Goal: Information Seeking & Learning: Learn about a topic

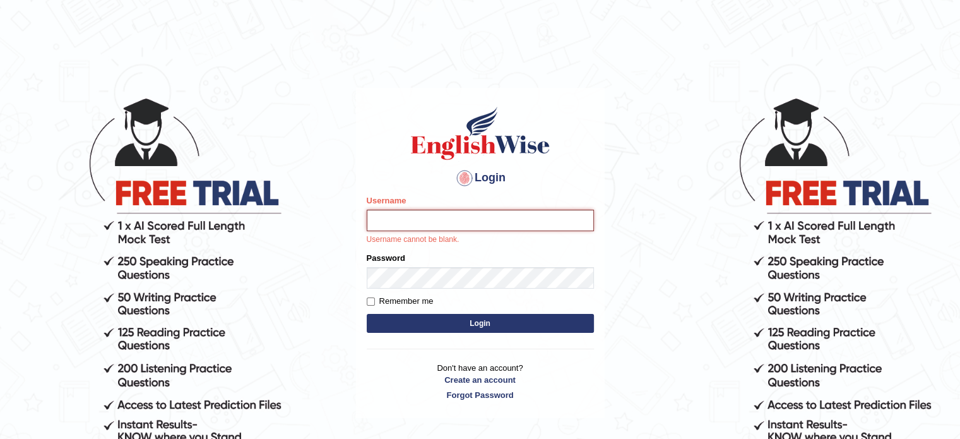
click at [462, 223] on input "Username" at bounding box center [480, 220] width 227 height 21
type input "hchadara"
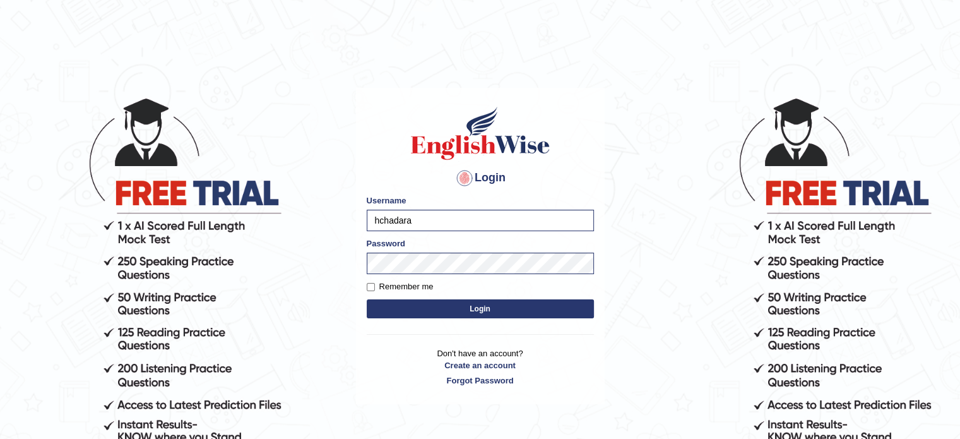
click at [455, 315] on button "Login" at bounding box center [480, 308] width 227 height 19
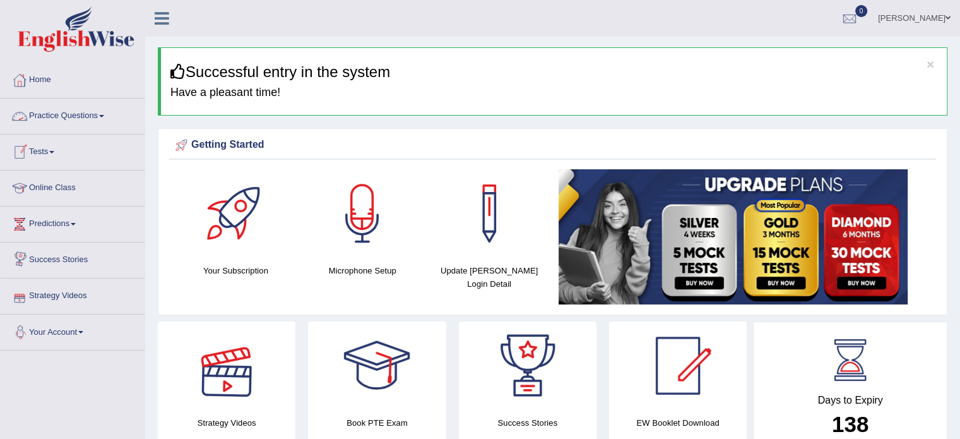
click at [48, 146] on link "Tests" at bounding box center [73, 150] width 144 height 32
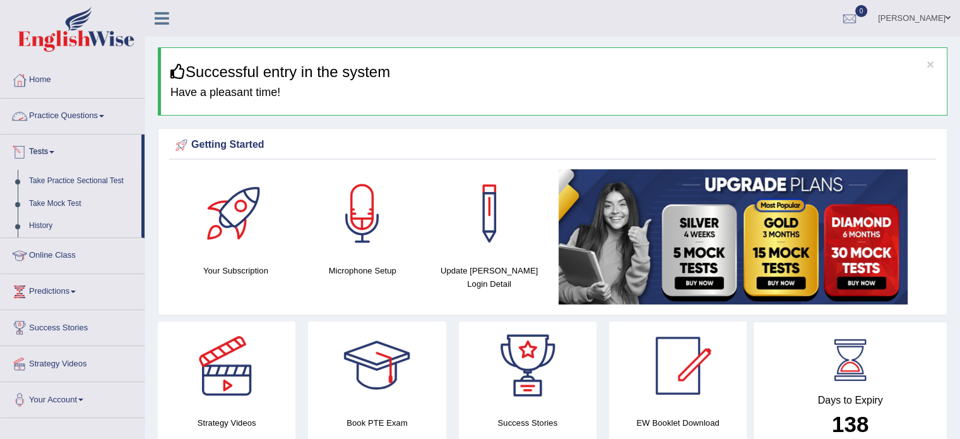
click at [54, 117] on link "Practice Questions" at bounding box center [73, 115] width 144 height 32
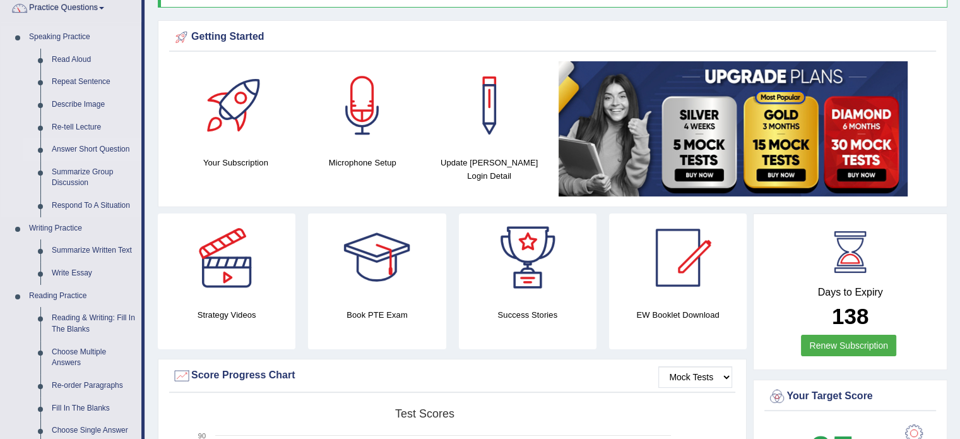
scroll to position [107, 0]
click at [60, 273] on link "Write Essay" at bounding box center [93, 274] width 95 height 23
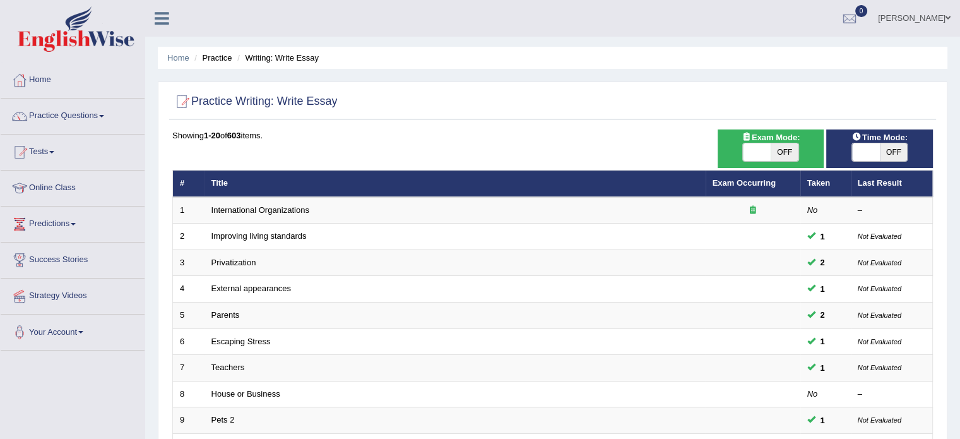
click at [71, 119] on link "Practice Questions" at bounding box center [73, 115] width 144 height 32
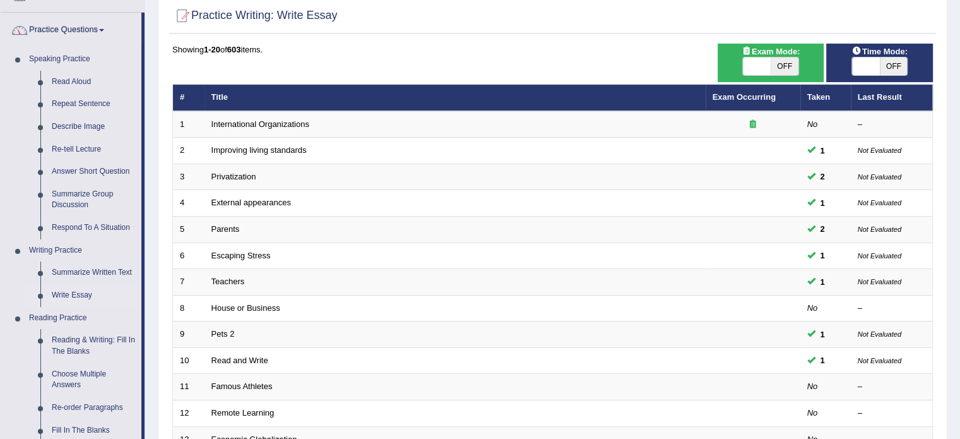
scroll to position [91, 0]
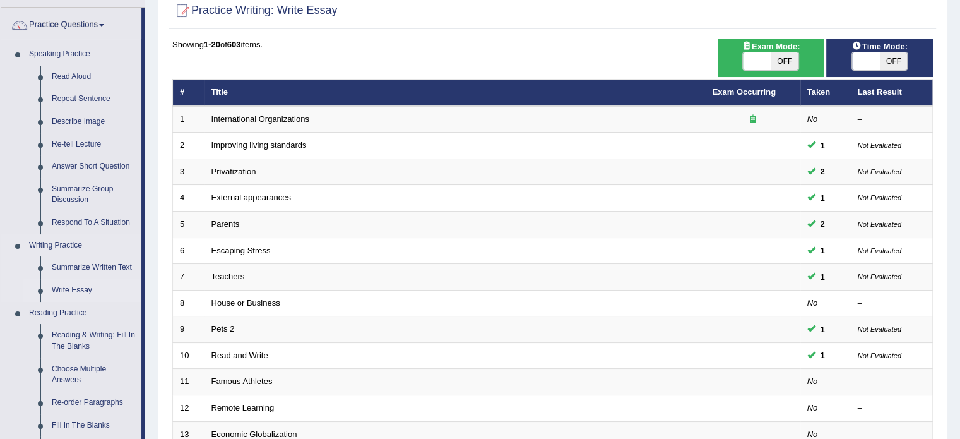
click at [66, 288] on link "Write Essay" at bounding box center [93, 290] width 95 height 23
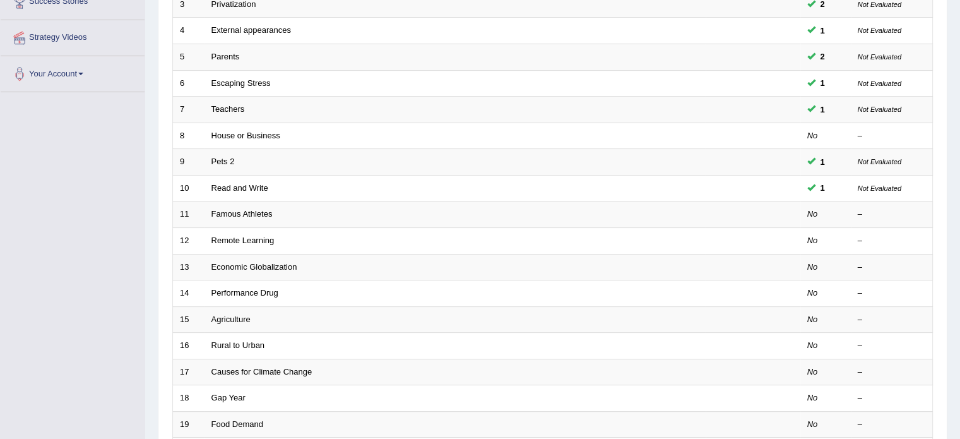
scroll to position [262, 0]
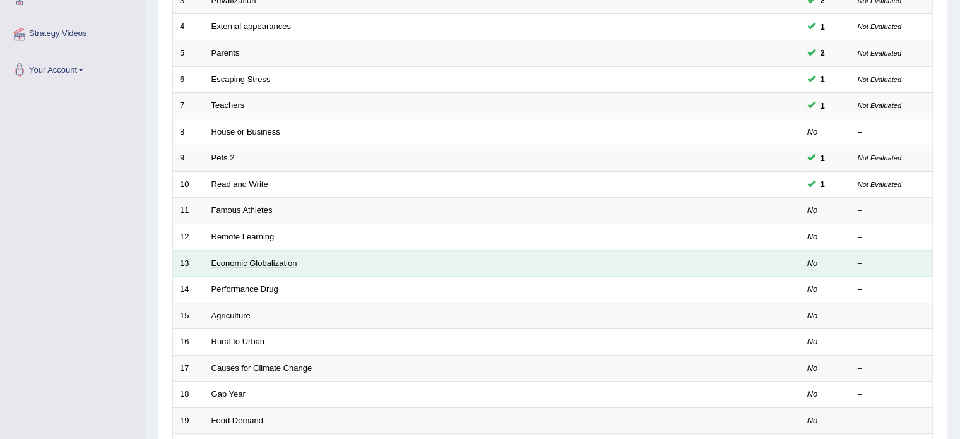
click at [222, 258] on link "Economic Globalization" at bounding box center [255, 262] width 86 height 9
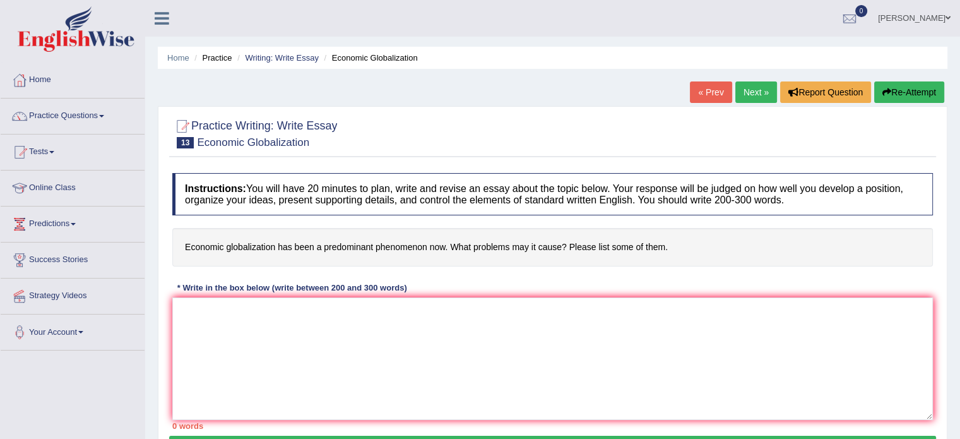
click at [43, 152] on link "Tests" at bounding box center [73, 150] width 144 height 32
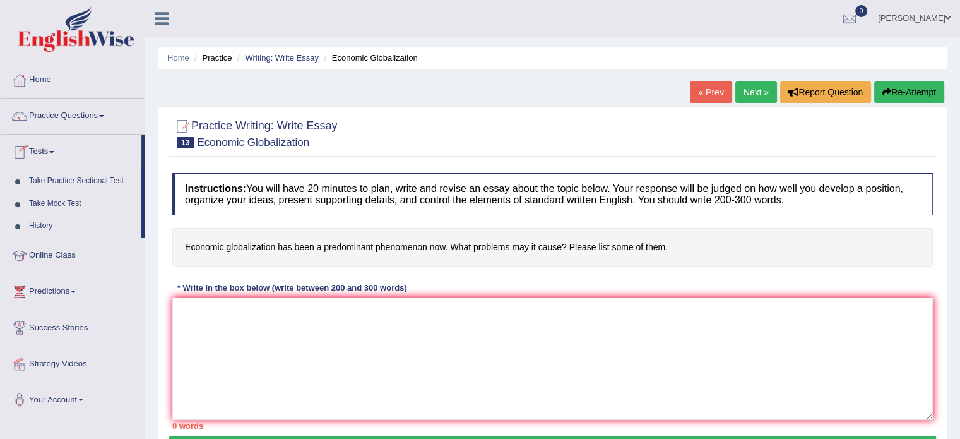
click at [48, 119] on link "Practice Questions" at bounding box center [73, 115] width 144 height 32
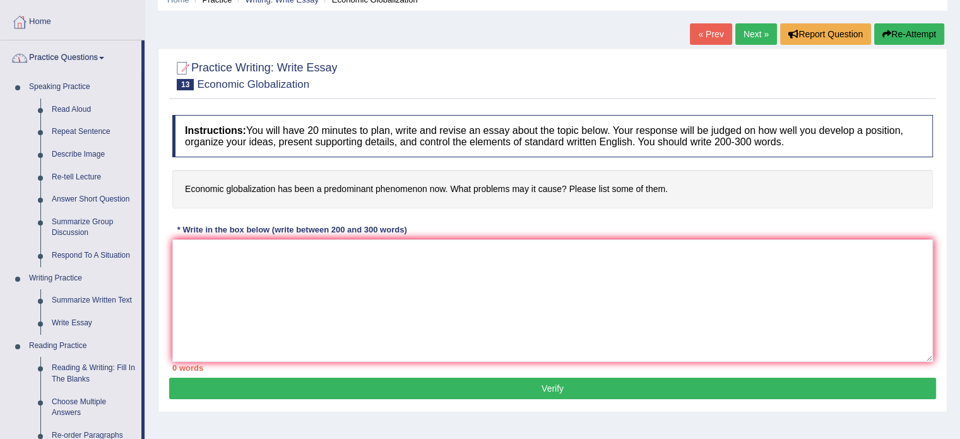
scroll to position [105, 0]
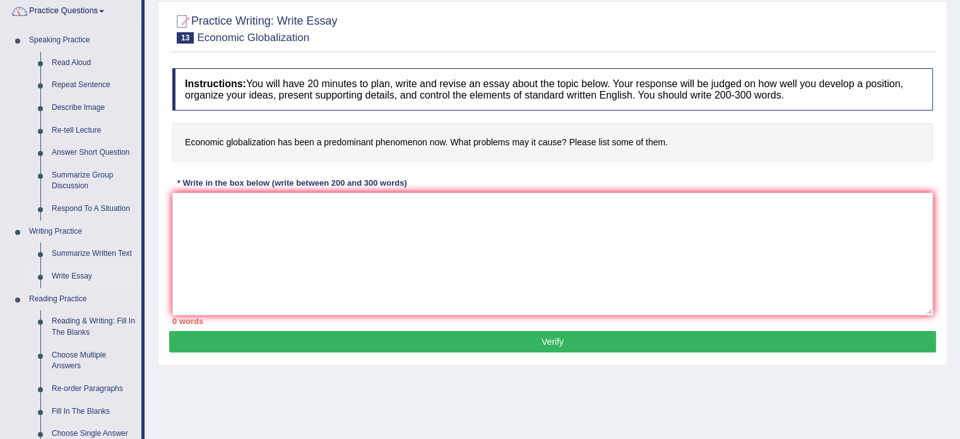
click at [66, 277] on link "Write Essay" at bounding box center [93, 276] width 95 height 23
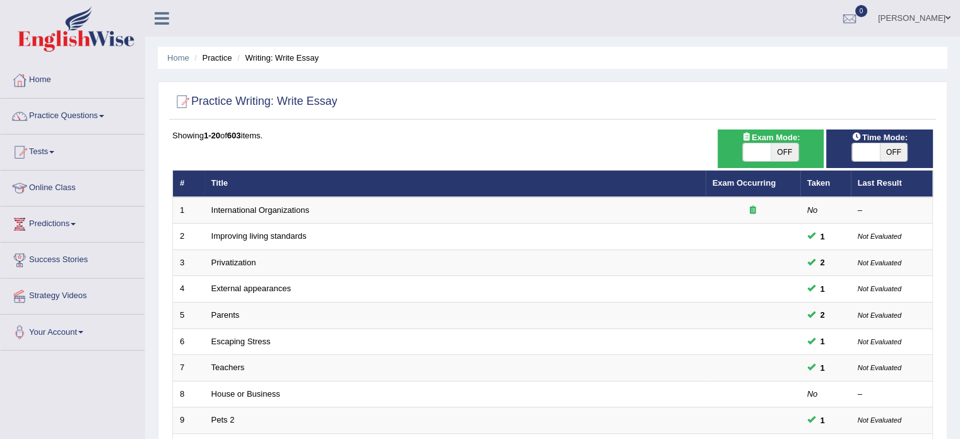
click at [195, 244] on td "2" at bounding box center [189, 237] width 32 height 27
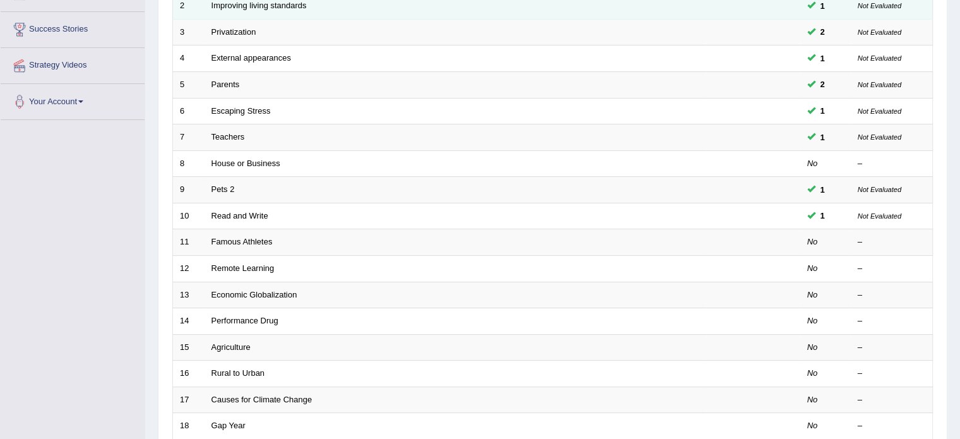
scroll to position [179, 0]
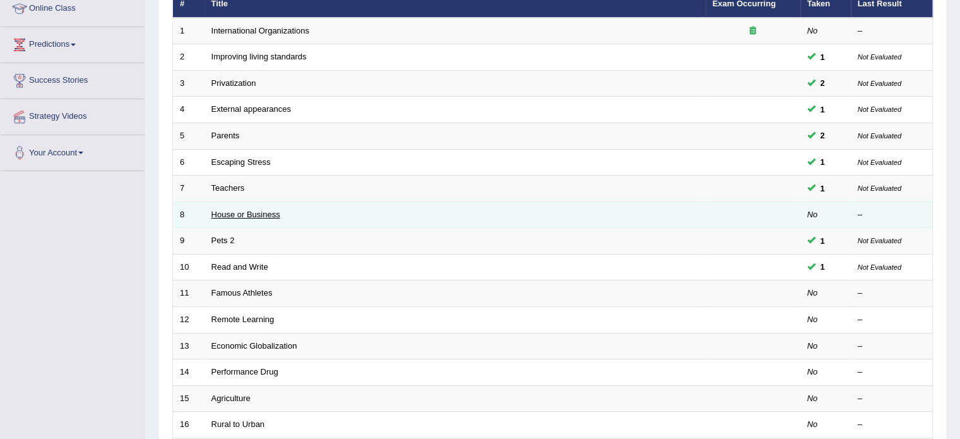
click at [222, 214] on link "House or Business" at bounding box center [246, 214] width 69 height 9
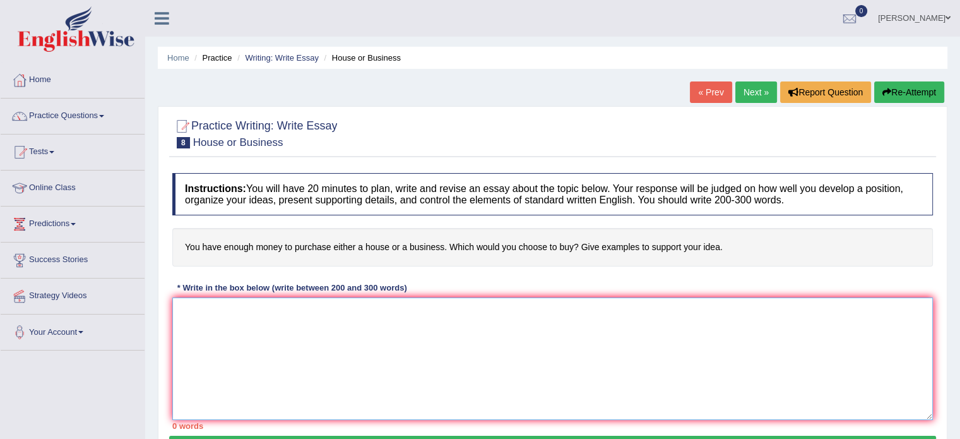
click at [196, 334] on textarea at bounding box center [552, 358] width 761 height 122
paste textarea "Recently, there has been a massive increase in the number of people claiming th…"
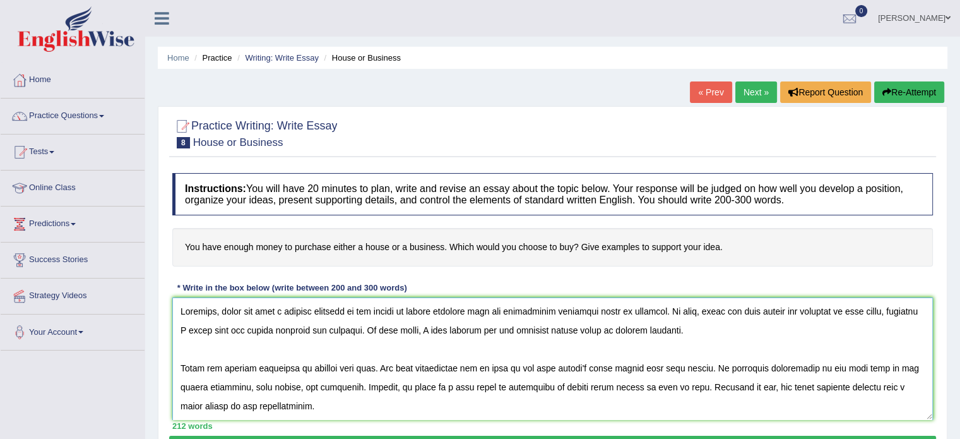
drag, startPoint x: 854, startPoint y: 364, endPoint x: 316, endPoint y: 391, distance: 539.3
click at [316, 391] on textarea at bounding box center [552, 358] width 761 height 122
click at [366, 313] on textarea at bounding box center [552, 358] width 761 height 122
drag, startPoint x: 503, startPoint y: 310, endPoint x: 672, endPoint y: 310, distance: 169.2
click at [672, 310] on textarea at bounding box center [552, 358] width 761 height 122
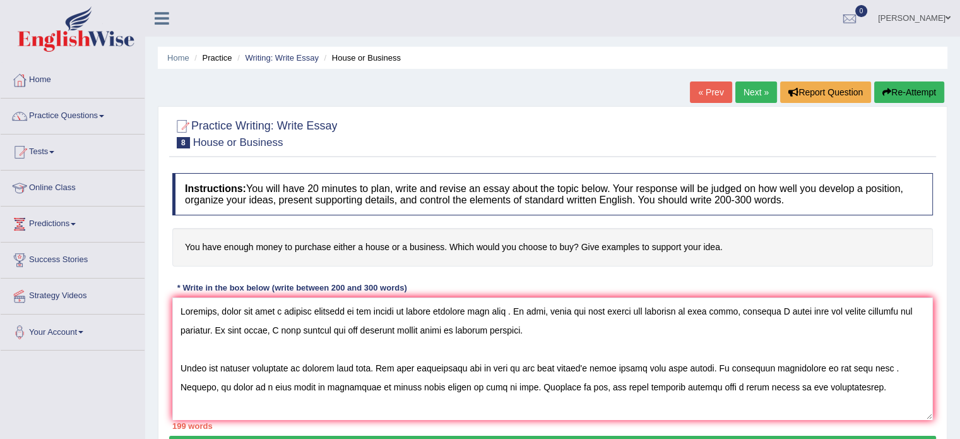
click at [202, 249] on h4 "You have enough money to purchase either a house or a business. Which would you…" at bounding box center [552, 247] width 761 height 39
drag, startPoint x: 202, startPoint y: 249, endPoint x: 248, endPoint y: 253, distance: 45.7
click at [248, 253] on h4 "You have enough money to purchase either a house or a business. Which would you…" at bounding box center [552, 247] width 761 height 39
click at [505, 316] on textarea at bounding box center [552, 358] width 761 height 122
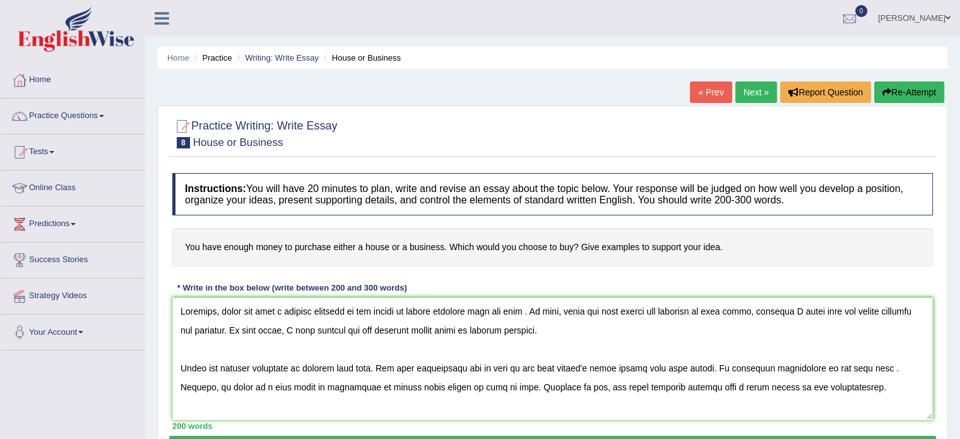
drag, startPoint x: 445, startPoint y: 245, endPoint x: 233, endPoint y: 267, distance: 212.7
click at [233, 267] on div "Instructions: You will have 20 minutes to plan, write and revise an essay about…" at bounding box center [552, 301] width 767 height 269
drag, startPoint x: 541, startPoint y: 310, endPoint x: 506, endPoint y: 316, distance: 35.3
click at [506, 316] on textarea at bounding box center [552, 358] width 761 height 122
click at [563, 312] on textarea at bounding box center [552, 358] width 761 height 122
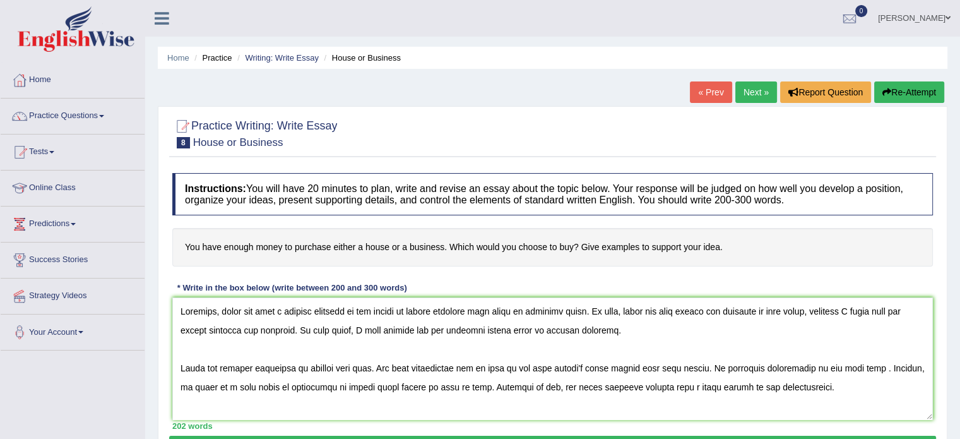
click at [550, 280] on div "Instructions: You will have 20 minutes to plan, write and revise an essay about…" at bounding box center [552, 301] width 767 height 269
click at [506, 312] on textarea at bounding box center [552, 358] width 761 height 122
drag, startPoint x: 608, startPoint y: 309, endPoint x: 505, endPoint y: 311, distance: 103.6
click at [505, 311] on textarea at bounding box center [552, 358] width 761 height 122
click at [514, 315] on textarea at bounding box center [552, 358] width 761 height 122
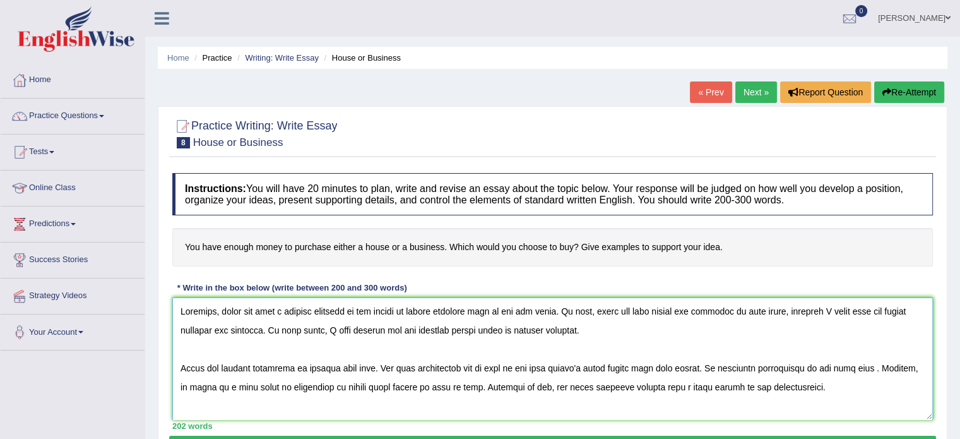
drag, startPoint x: 514, startPoint y: 315, endPoint x: 566, endPoint y: 309, distance: 52.1
click at [566, 309] on textarea at bounding box center [552, 358] width 761 height 122
click at [499, 291] on div "Instructions: You will have 20 minutes to plan, write and revise an essay about…" at bounding box center [552, 301] width 767 height 269
click at [530, 307] on textarea at bounding box center [552, 358] width 761 height 122
click at [518, 310] on textarea at bounding box center [552, 358] width 761 height 122
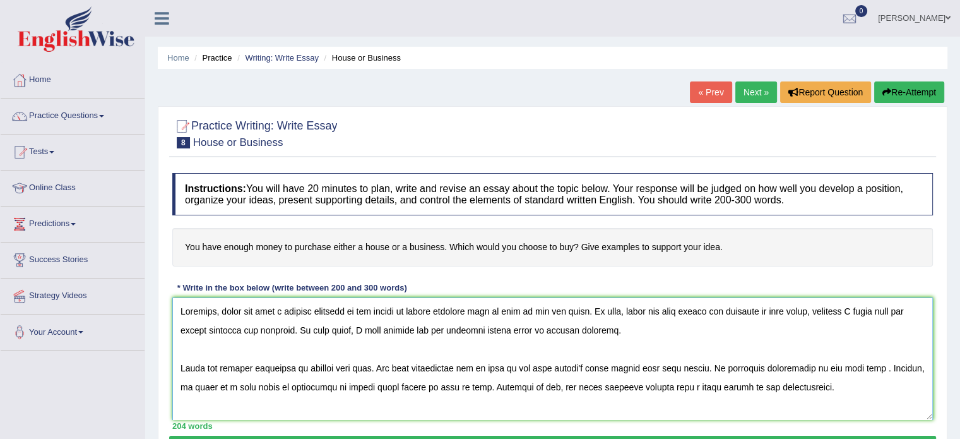
click at [535, 311] on textarea at bounding box center [552, 358] width 761 height 122
click at [512, 309] on textarea at bounding box center [552, 358] width 761 height 122
click at [586, 310] on textarea at bounding box center [552, 358] width 761 height 122
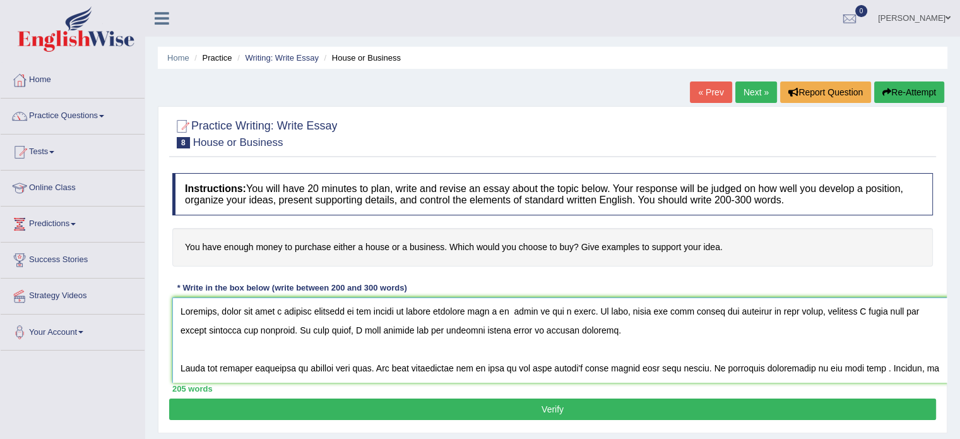
click at [182, 361] on textarea at bounding box center [562, 339] width 781 height 85
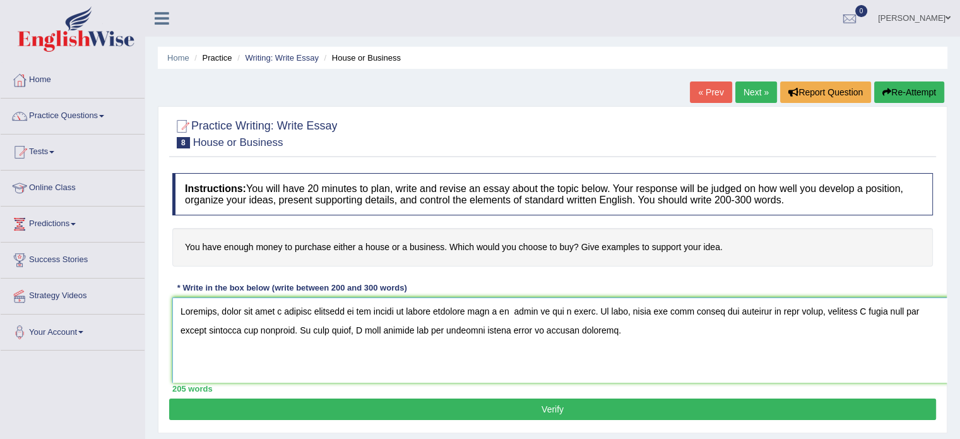
scroll to position [10, 0]
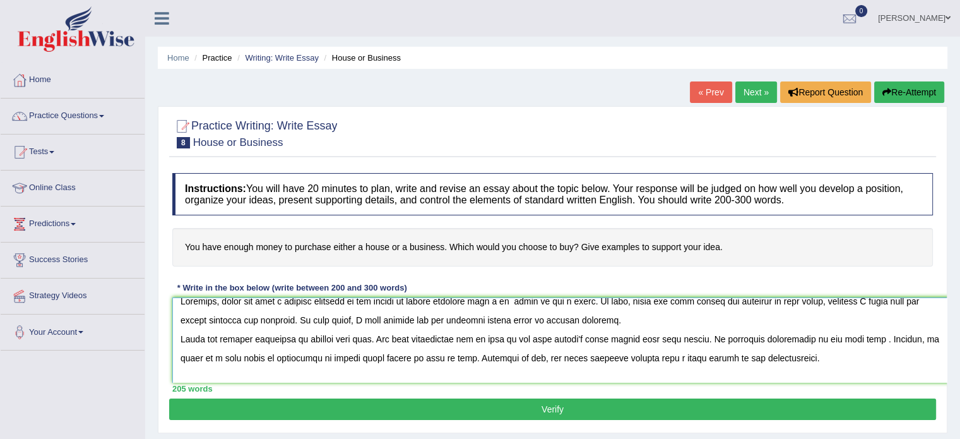
click at [853, 337] on textarea at bounding box center [562, 339] width 781 height 85
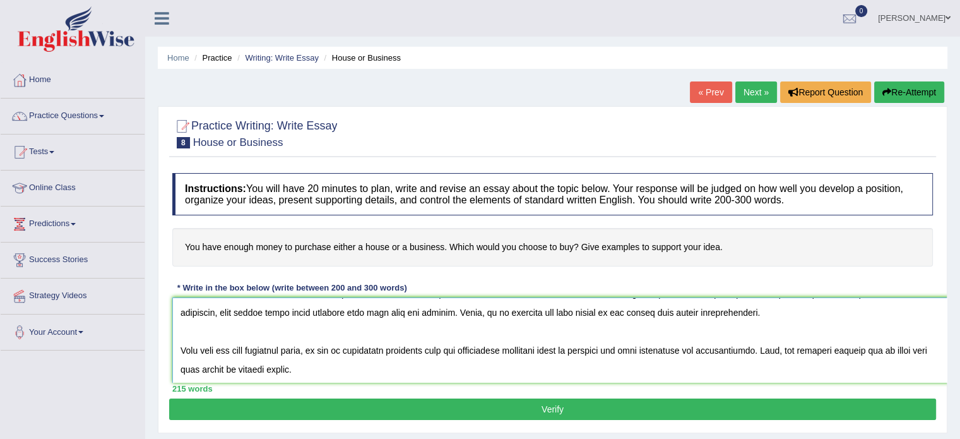
scroll to position [149, 0]
drag, startPoint x: 178, startPoint y: 330, endPoint x: 142, endPoint y: 318, distance: 38.1
click at [142, 318] on div "Toggle navigation Home Practice Questions Speaking Practice Read Aloud Repeat S…" at bounding box center [480, 328] width 960 height 657
click at [179, 334] on textarea at bounding box center [562, 339] width 781 height 85
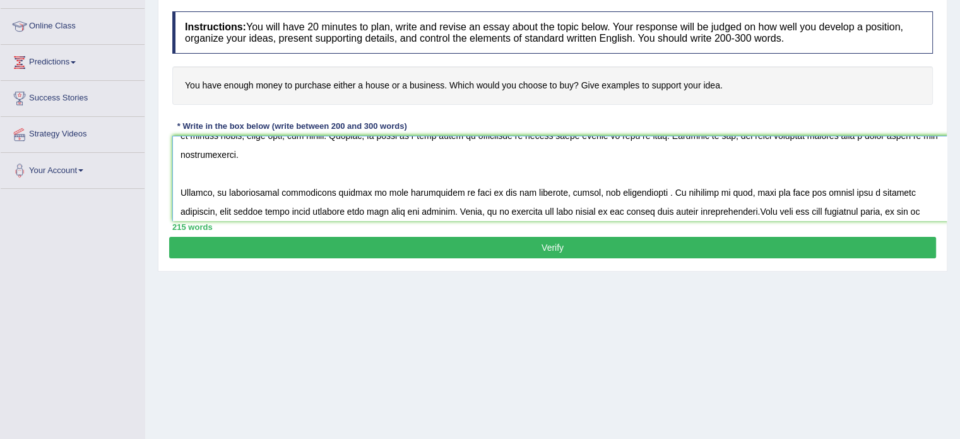
scroll to position [72, 0]
click at [187, 185] on textarea at bounding box center [562, 178] width 781 height 85
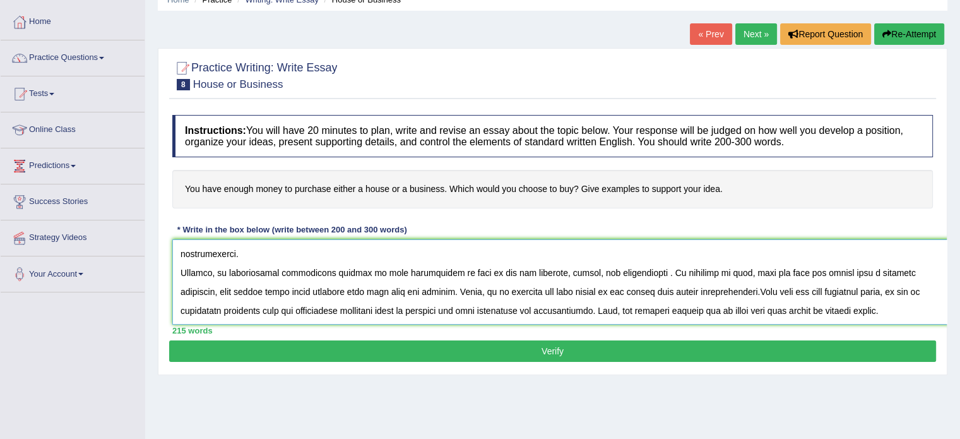
scroll to position [78, 0]
drag, startPoint x: 469, startPoint y: 269, endPoint x: 611, endPoint y: 272, distance: 142.1
click at [611, 272] on textarea at bounding box center [562, 281] width 781 height 85
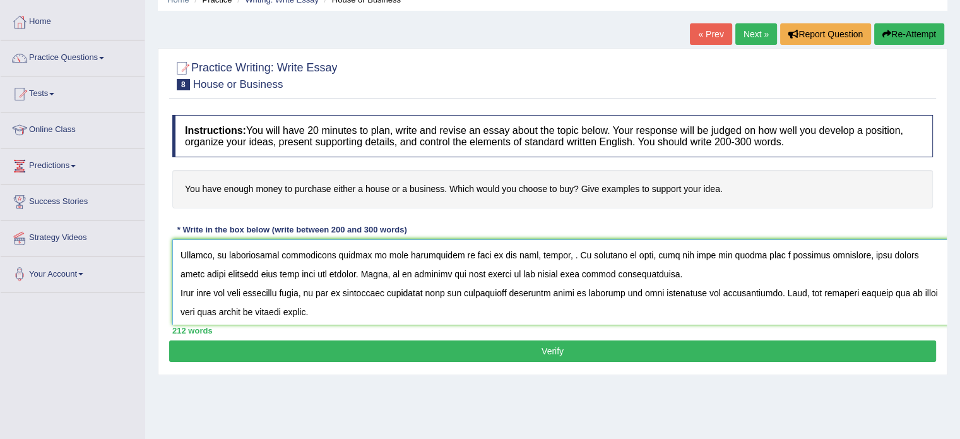
click at [518, 252] on textarea at bounding box center [562, 281] width 781 height 85
click at [534, 253] on textarea at bounding box center [562, 281] width 781 height 85
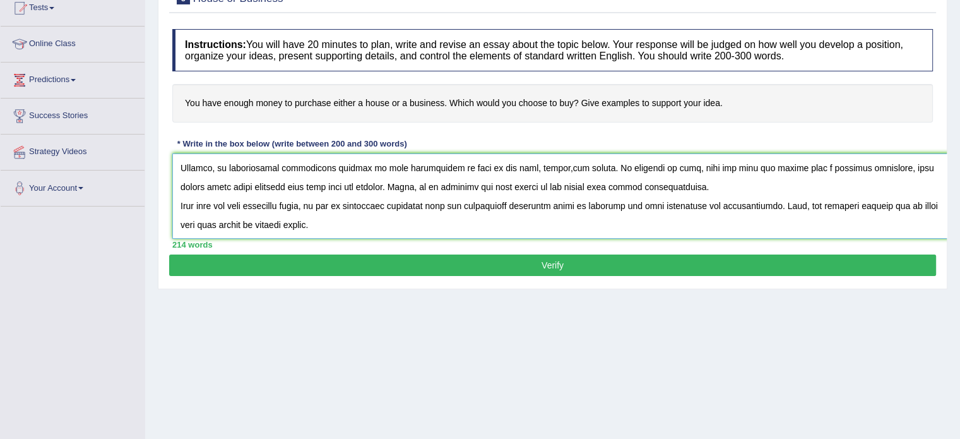
scroll to position [122, 0]
drag, startPoint x: 804, startPoint y: 177, endPoint x: 478, endPoint y: 172, distance: 325.9
click at [478, 172] on textarea at bounding box center [562, 195] width 781 height 85
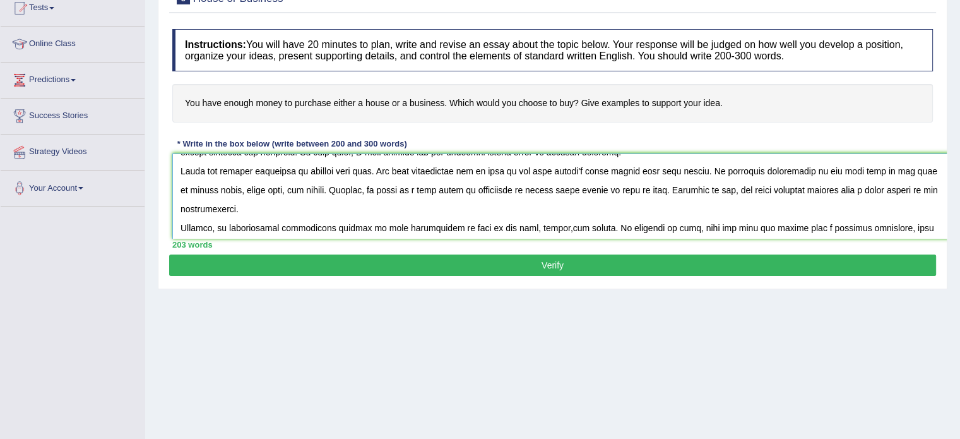
scroll to position [0, 0]
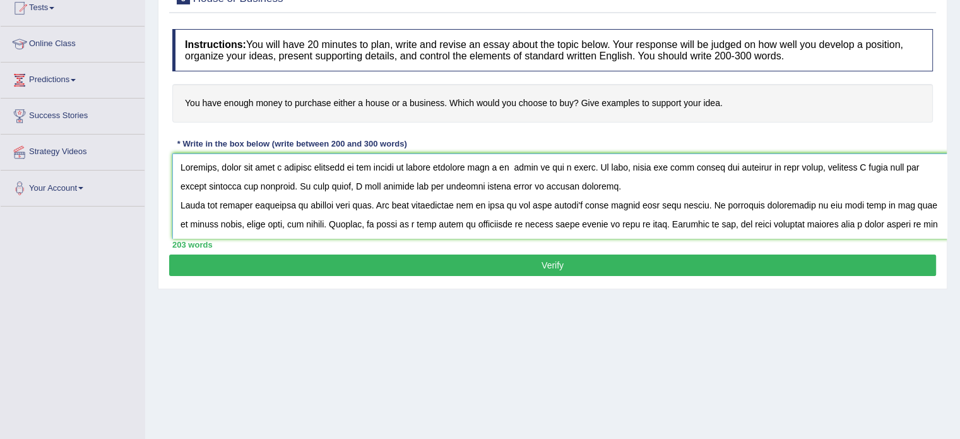
drag, startPoint x: 504, startPoint y: 168, endPoint x: 611, endPoint y: 167, distance: 107.3
click at [611, 167] on textarea at bounding box center [562, 195] width 781 height 85
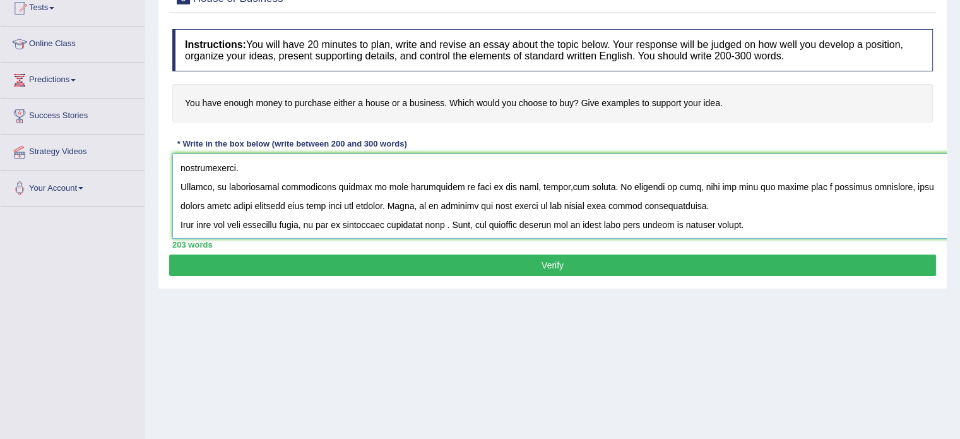
scroll to position [112, 0]
click at [474, 186] on textarea at bounding box center [562, 195] width 781 height 85
paste textarea "i am going to buy a house."
click at [480, 183] on textarea at bounding box center [562, 195] width 781 height 85
click at [586, 184] on textarea at bounding box center [562, 195] width 781 height 85
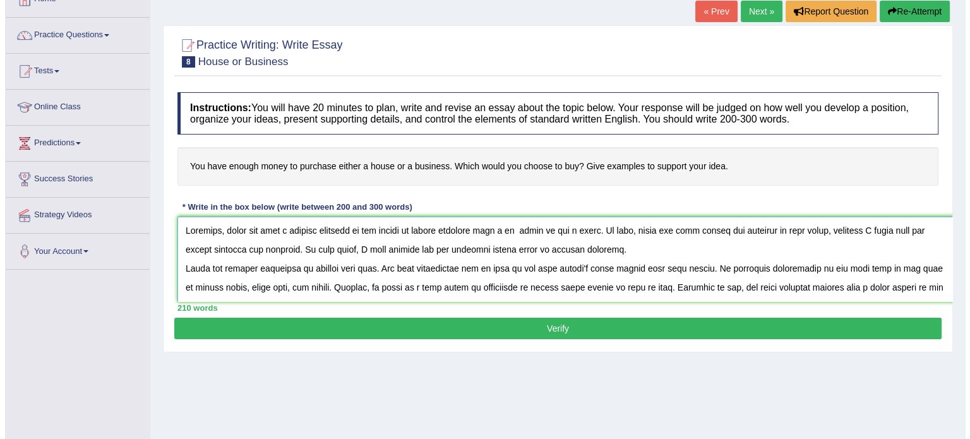
scroll to position [68, 0]
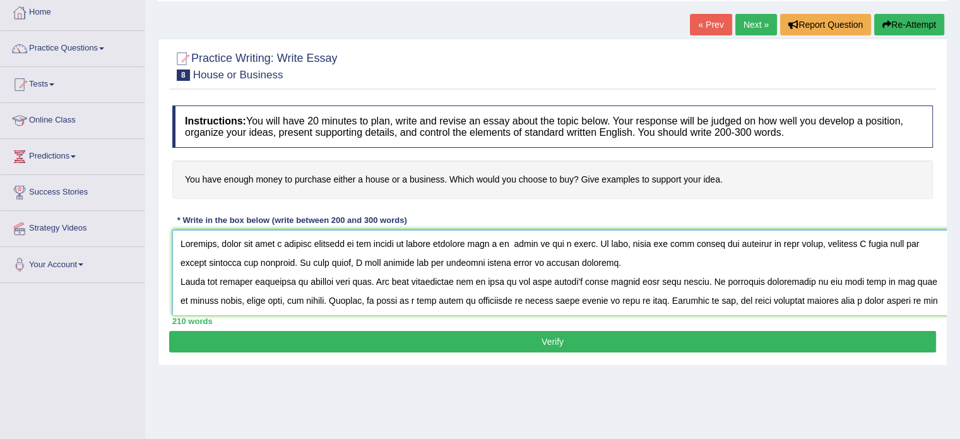
type textarea "Recently, there has been a massive increase in the number of people claiming th…"
click at [824, 338] on button "Verify" at bounding box center [552, 341] width 767 height 21
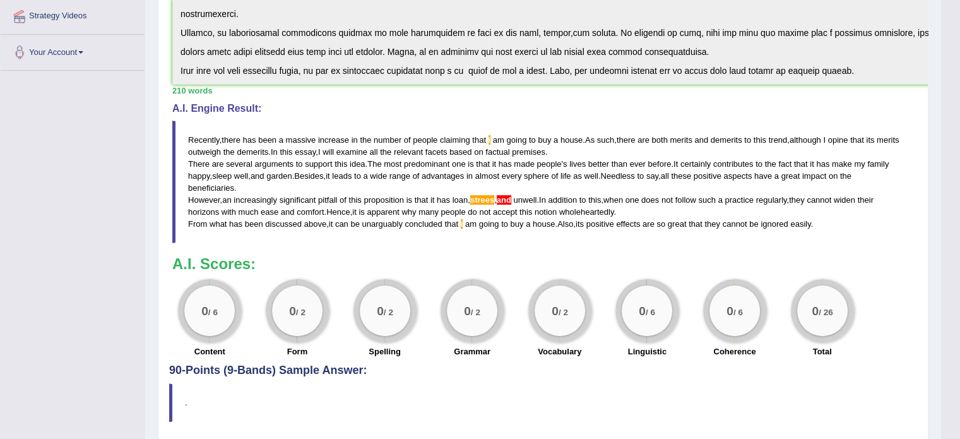
scroll to position [321, 0]
